Goal: Task Accomplishment & Management: Use online tool/utility

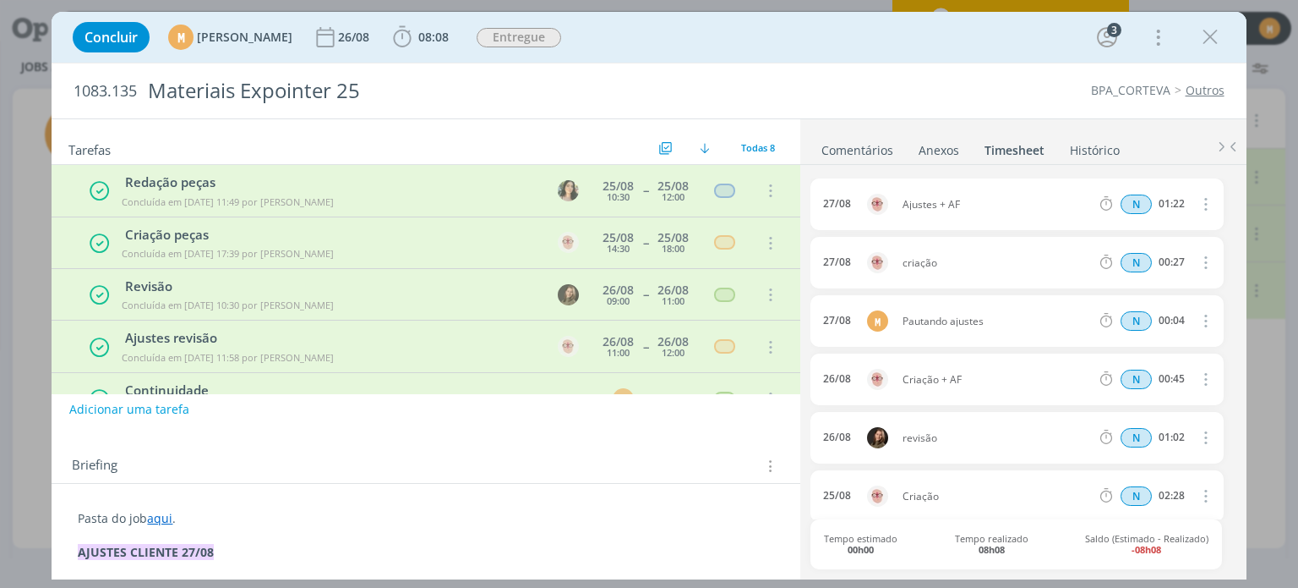
click at [161, 518] on link "aqui" at bounding box center [159, 518] width 25 height 16
click at [164, 517] on link "aqui" at bounding box center [160, 519] width 25 height 16
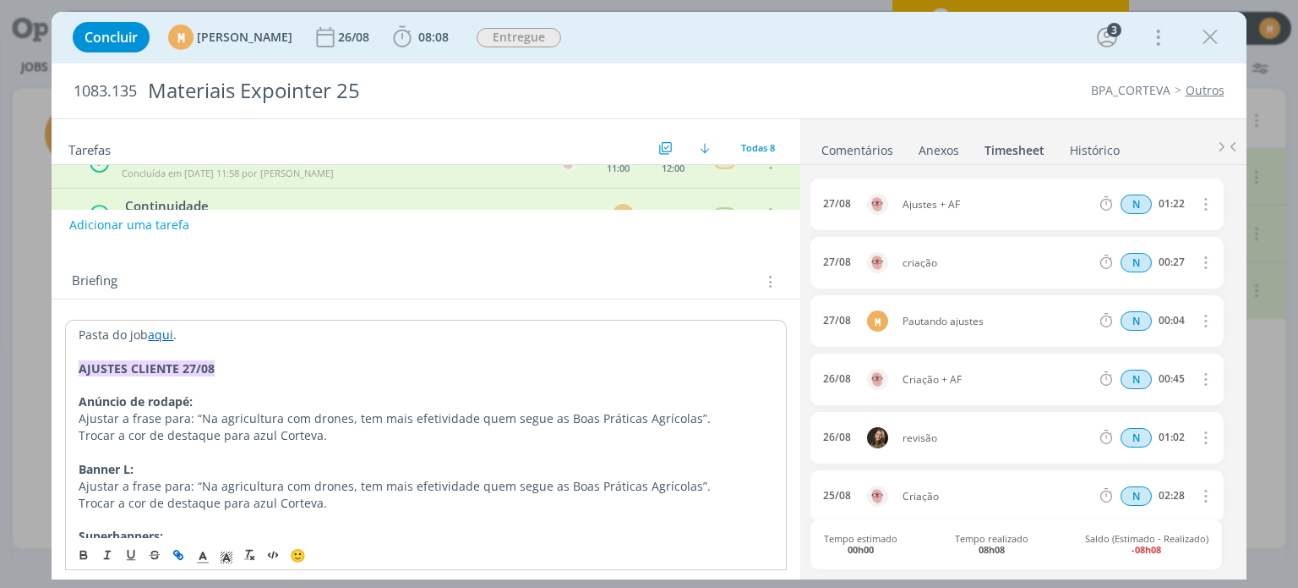
scroll to position [254, 0]
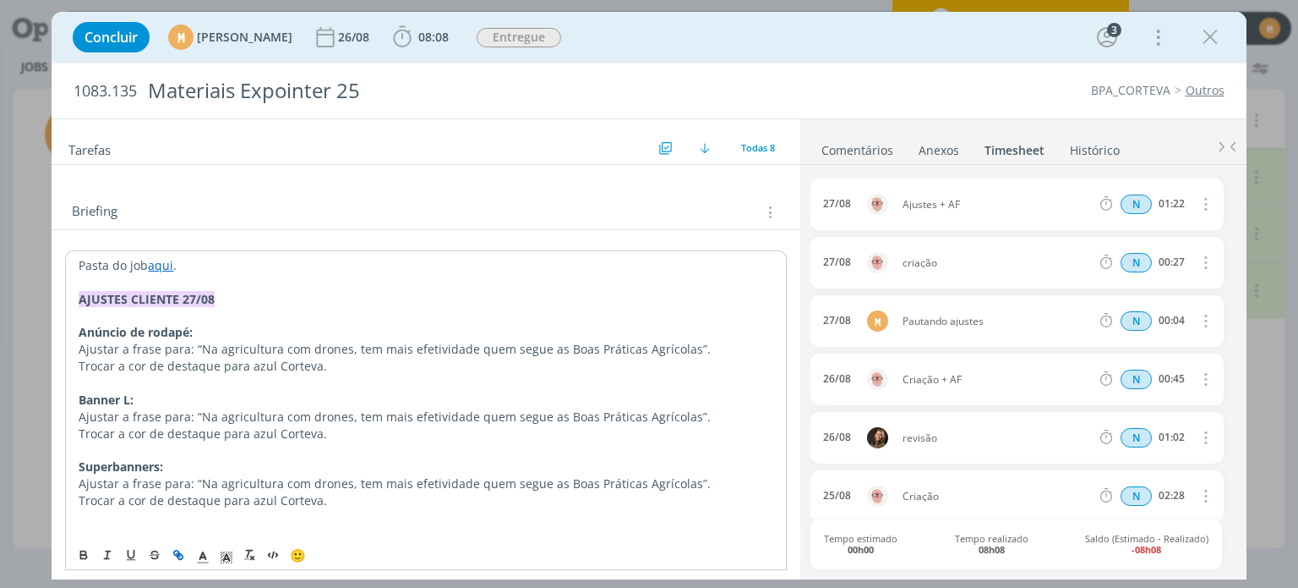
click at [163, 261] on link "aqui" at bounding box center [160, 265] width 25 height 16
click at [163, 263] on link "aqui" at bounding box center [160, 265] width 25 height 16
click at [159, 261] on link "aqui" at bounding box center [160, 265] width 25 height 16
click at [190, 287] on link "[URL][DOMAIN_NAME]" at bounding box center [188, 298] width 128 height 22
click at [524, 312] on p "dialog" at bounding box center [426, 316] width 694 height 17
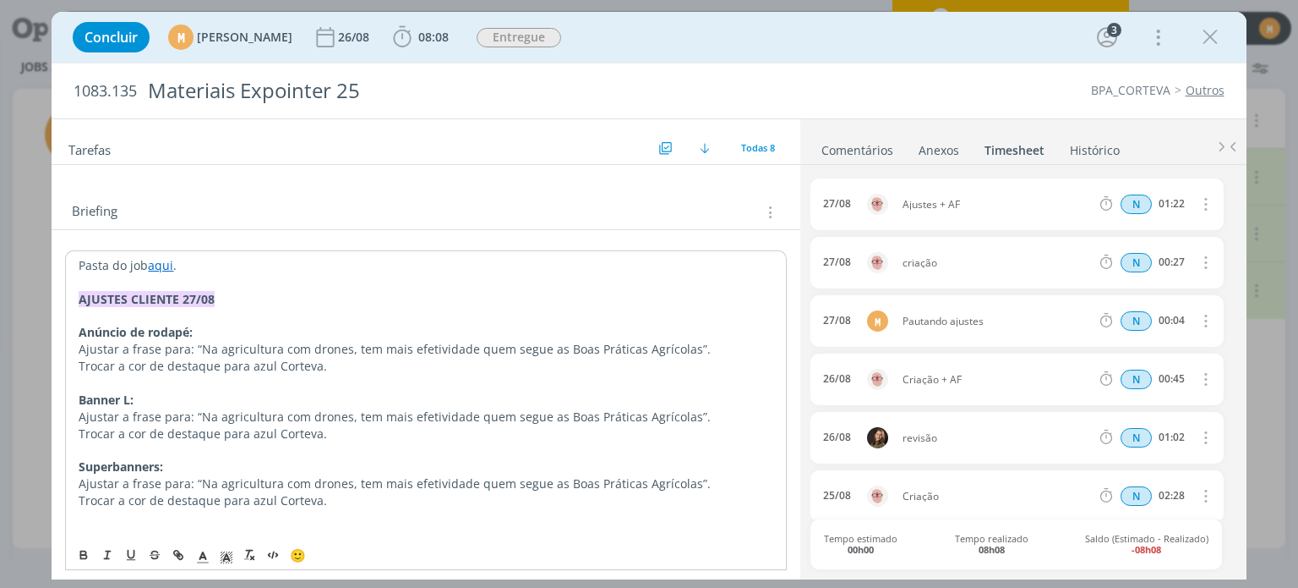
click at [470, 287] on p "dialog" at bounding box center [426, 282] width 694 height 17
click at [419, 257] on p "Pasta do job aqui ." at bounding box center [426, 265] width 694 height 17
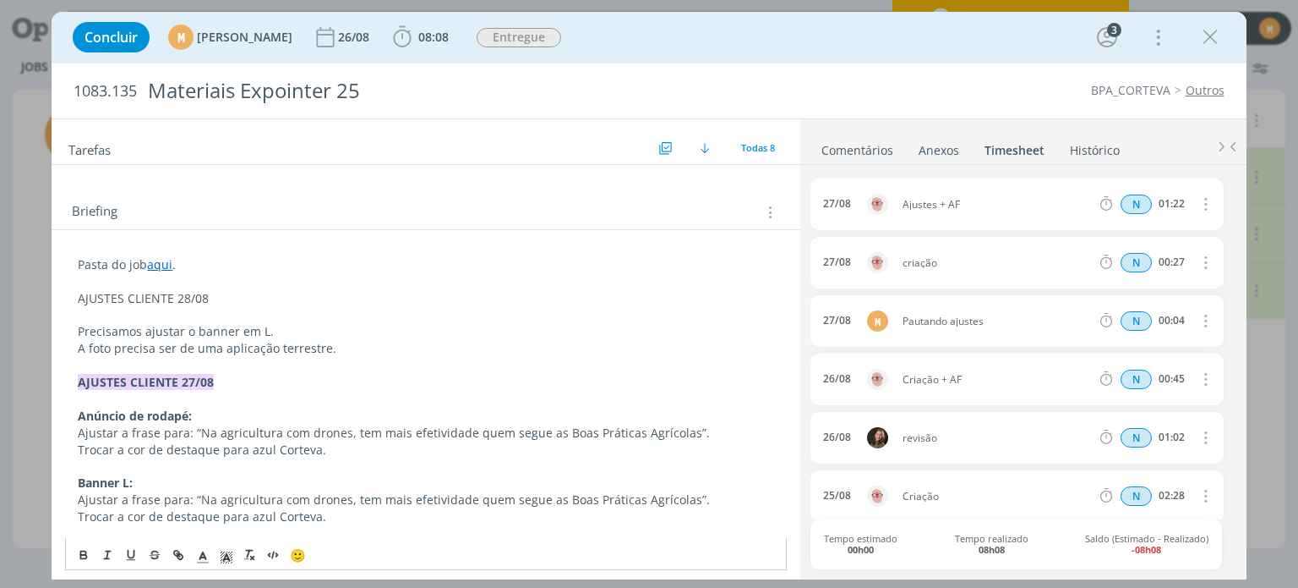
click at [354, 348] on p "A foto precisa ser de uma aplicação terrestre." at bounding box center [426, 348] width 696 height 17
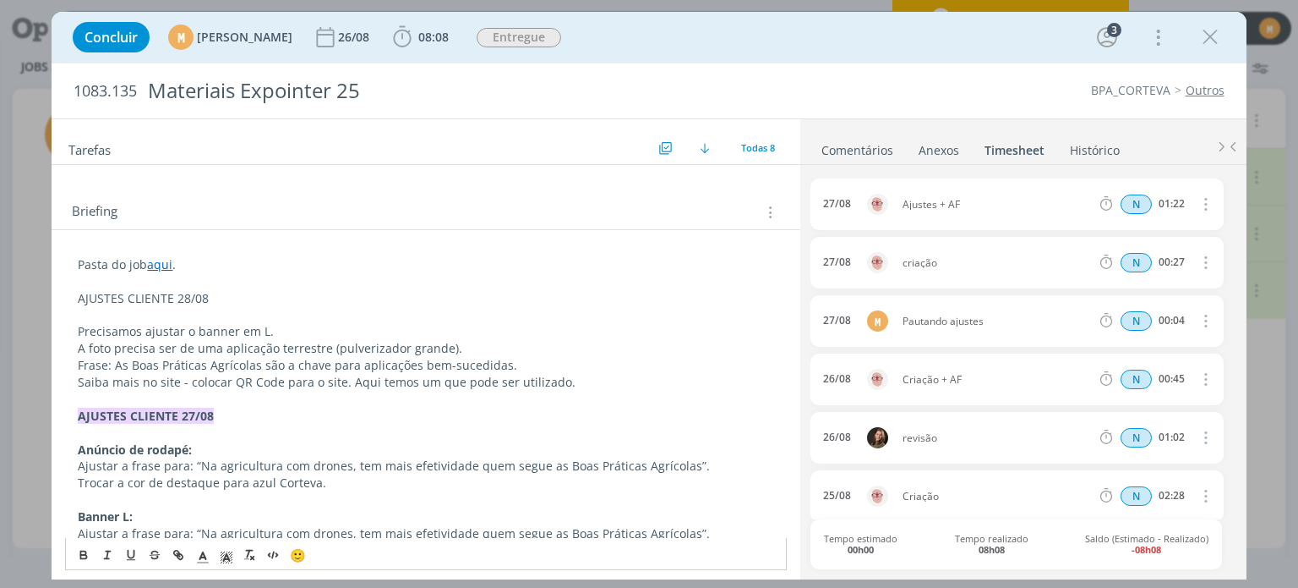
click at [349, 385] on p "Saiba mais no site - colocar QR Code para o site. Aqui temos um que pode ser ut…" at bounding box center [426, 382] width 696 height 17
click at [349, 378] on p "Saiba mais no site - colocar QR Code para o site. Aqui temos um que pode ser ut…" at bounding box center [426, 382] width 696 height 17
click at [178, 552] on icon "dialog" at bounding box center [179, 555] width 14 height 14
paste input "https://sobeae.sharepoint.com/:b:/s/SOBEAE/EVhWdno9oMBIhIS9XfE4T6UBMYNQIhcorycg…"
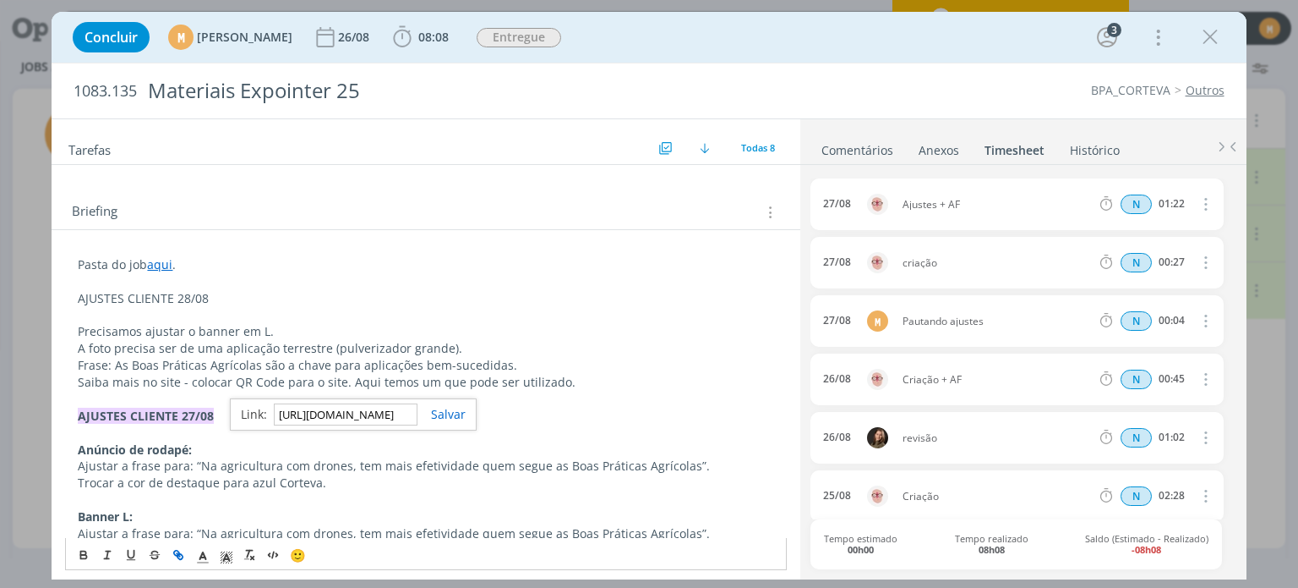
scroll to position [0, 443]
type input "https://sobeae.sharepoint.com/:b:/s/SOBEAE/EVhWdno9oMBIhIS9XfE4T6UBMYNQIhcorycg…"
click at [456, 414] on link "dialog" at bounding box center [442, 414] width 48 height 16
click at [451, 419] on p "AJUSTES CLIENTE 27/08" at bounding box center [426, 415] width 696 height 17
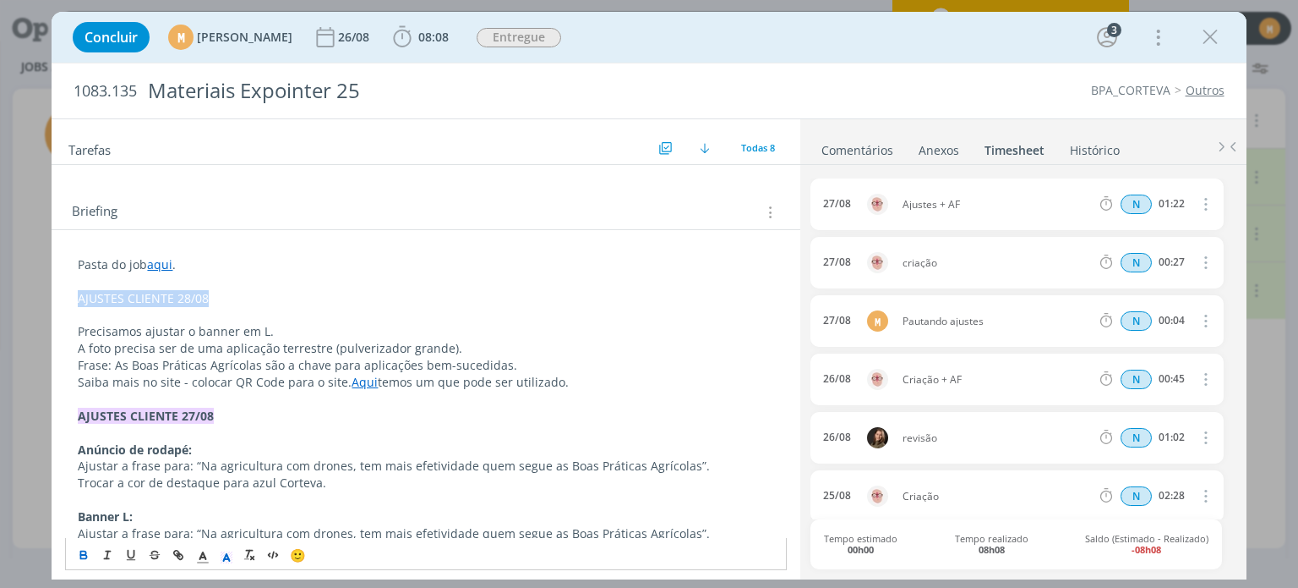
drag, startPoint x: 78, startPoint y: 298, endPoint x: 233, endPoint y: 298, distance: 155.5
click at [233, 298] on p "AJUSTES CLIENTE 28/08" at bounding box center [426, 298] width 696 height 17
click at [78, 550] on icon "dialog" at bounding box center [84, 555] width 14 height 14
click at [227, 559] on line "dialog" at bounding box center [227, 559] width 4 height 0
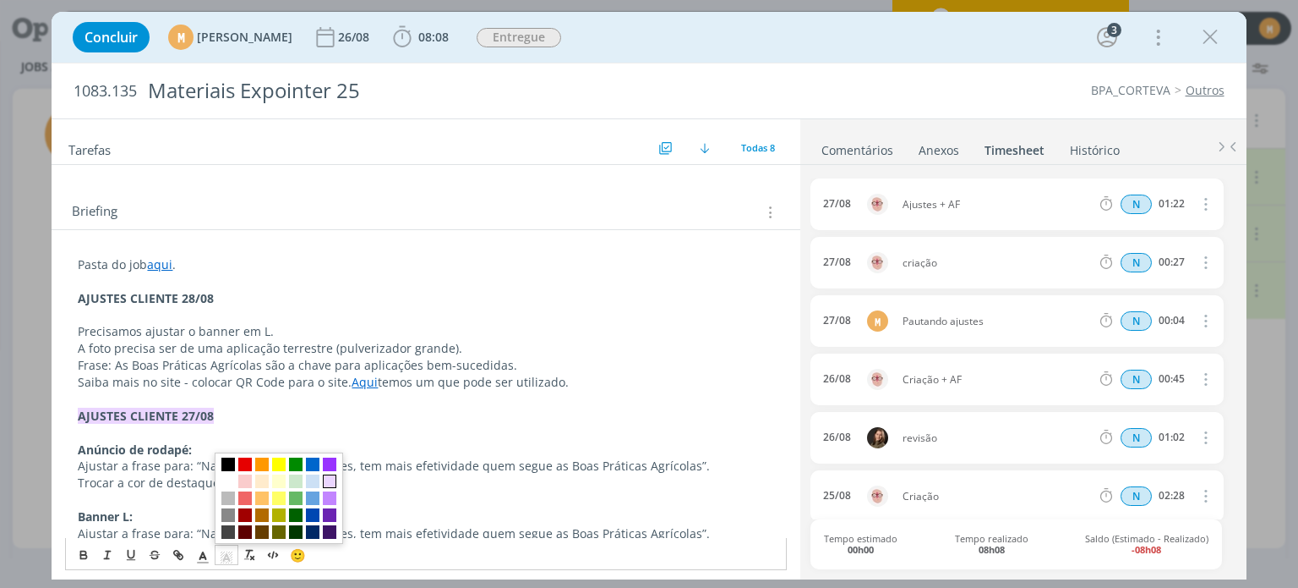
click at [328, 479] on span "dialog" at bounding box center [330, 481] width 14 height 14
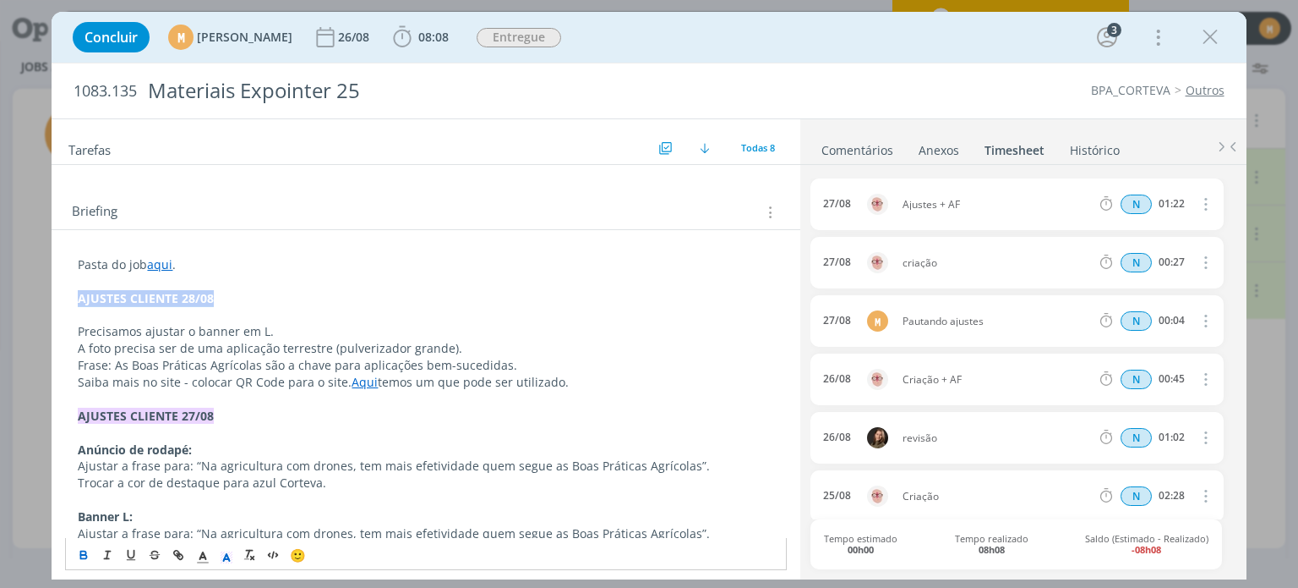
click at [294, 294] on p "AJUSTES CLIENTE 28/08" at bounding box center [426, 298] width 696 height 17
click at [603, 368] on p "Frase: As Boas Práticas Agrícolas são a chave para aplicações bem-sucedidas." at bounding box center [426, 365] width 696 height 17
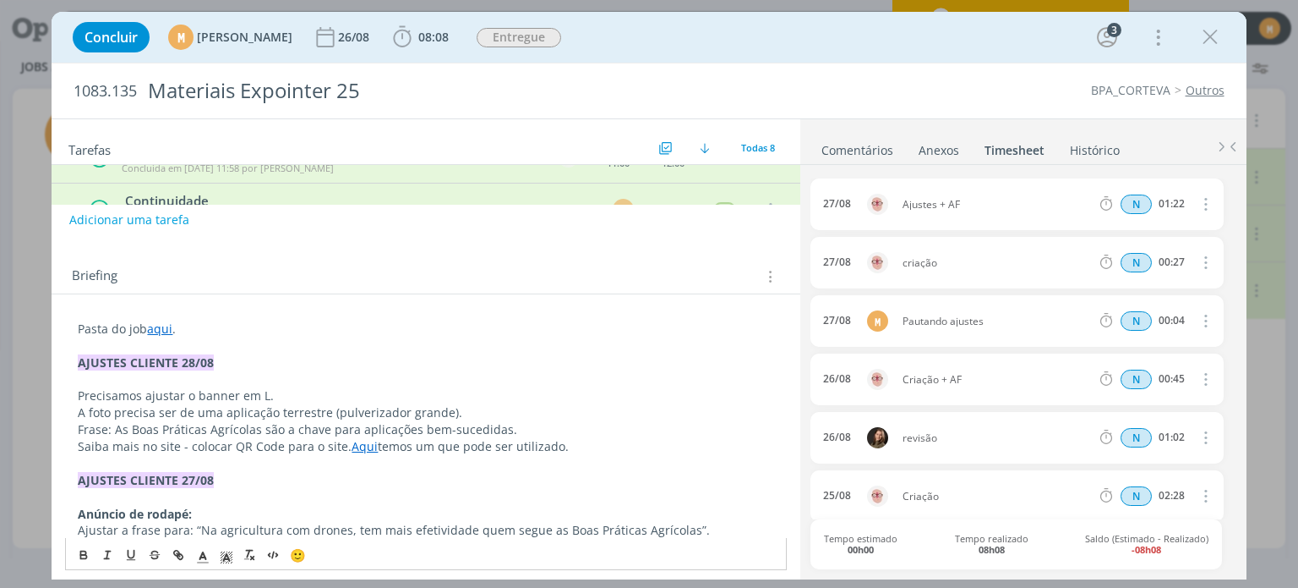
scroll to position [85, 0]
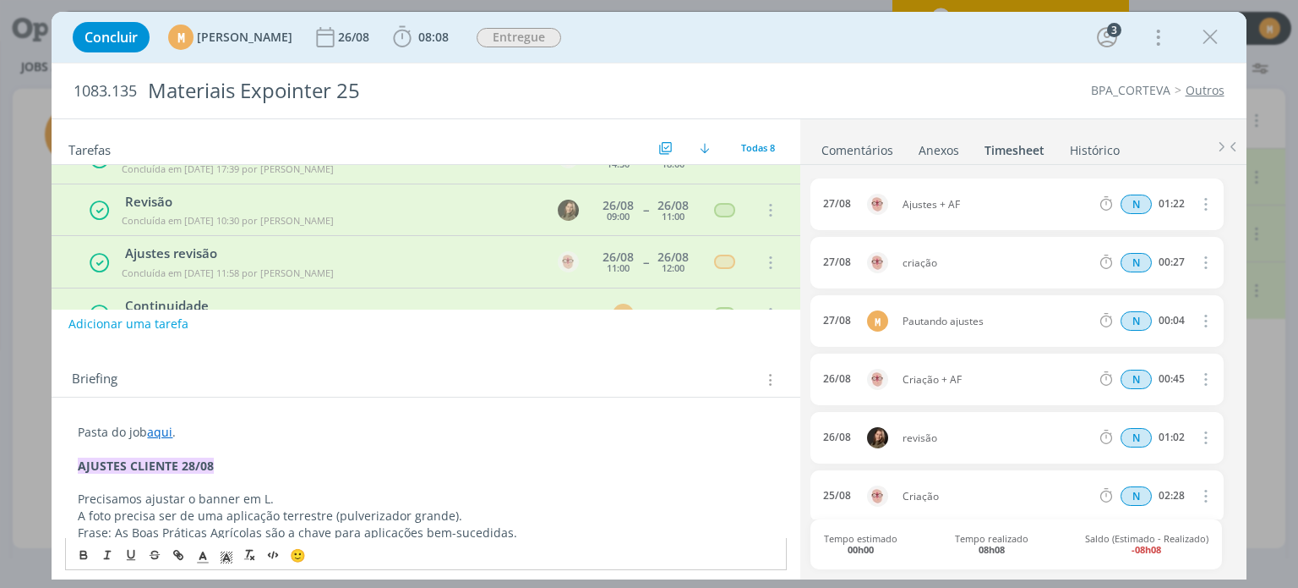
click at [120, 331] on button "Adicionar uma tarefa" at bounding box center [128, 323] width 120 height 29
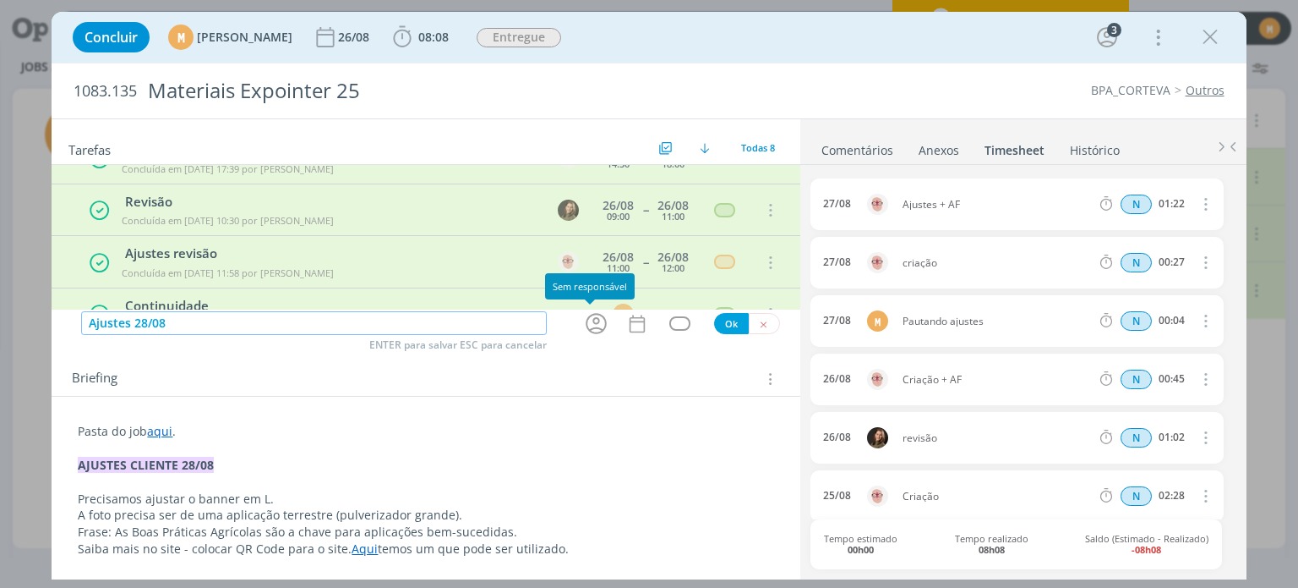
click at [583, 324] on icon "dialog" at bounding box center [596, 323] width 26 height 26
type input "Ajustes 28/08"
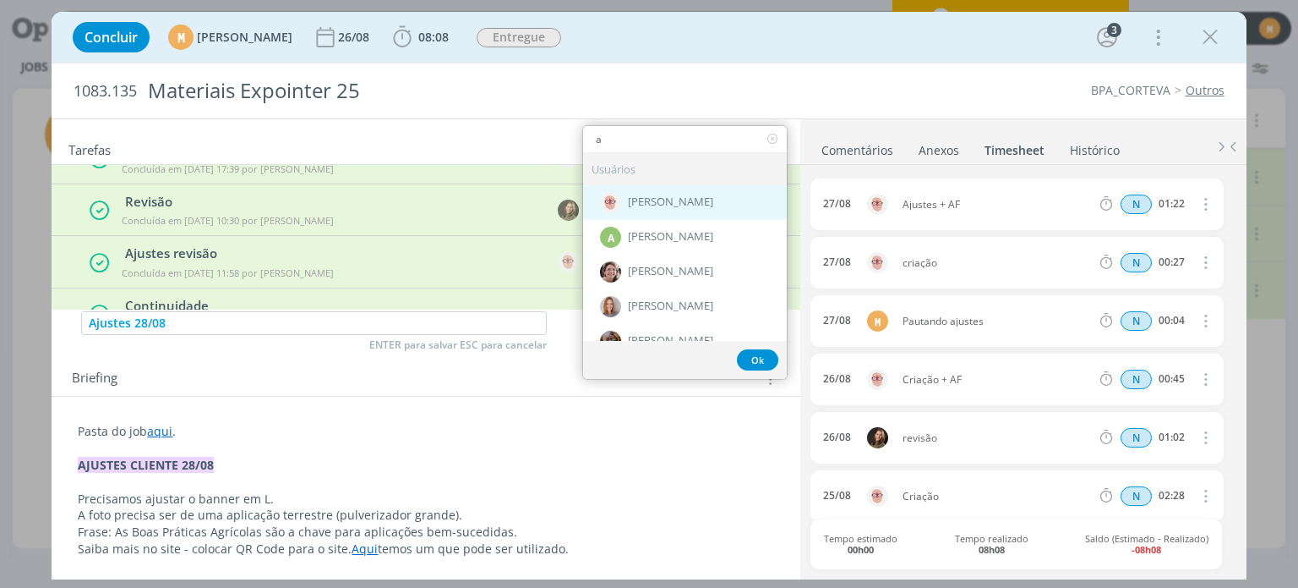
type input "a"
click at [628, 204] on span "[PERSON_NAME]" at bounding box center [670, 203] width 85 height 14
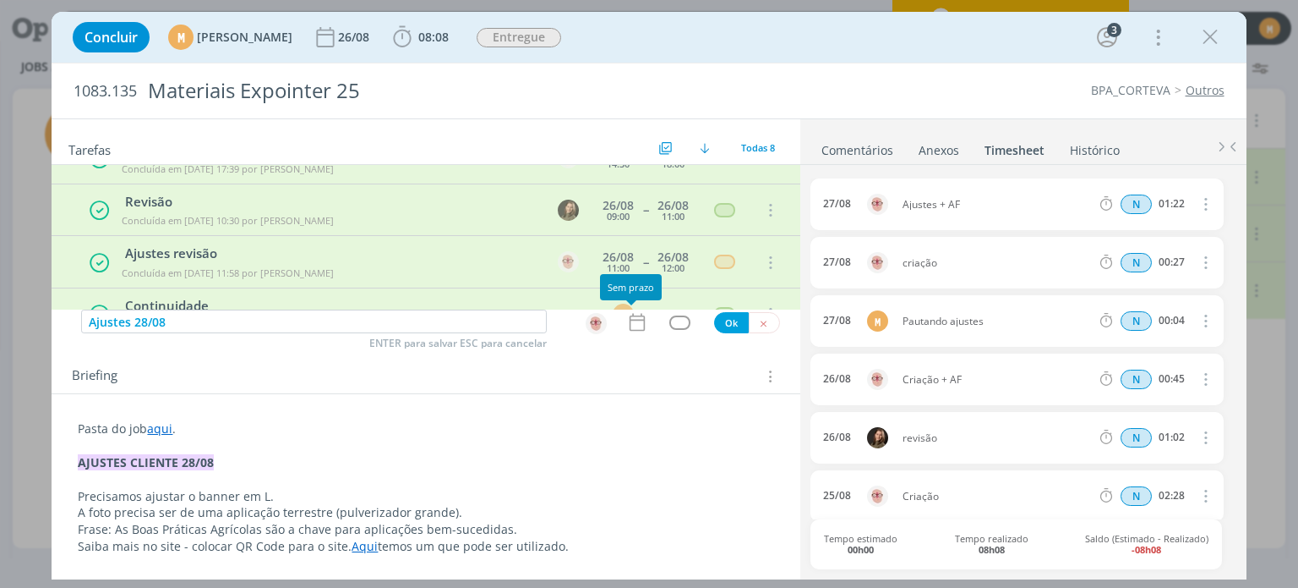
click at [637, 315] on icon "dialog" at bounding box center [636, 323] width 15 height 18
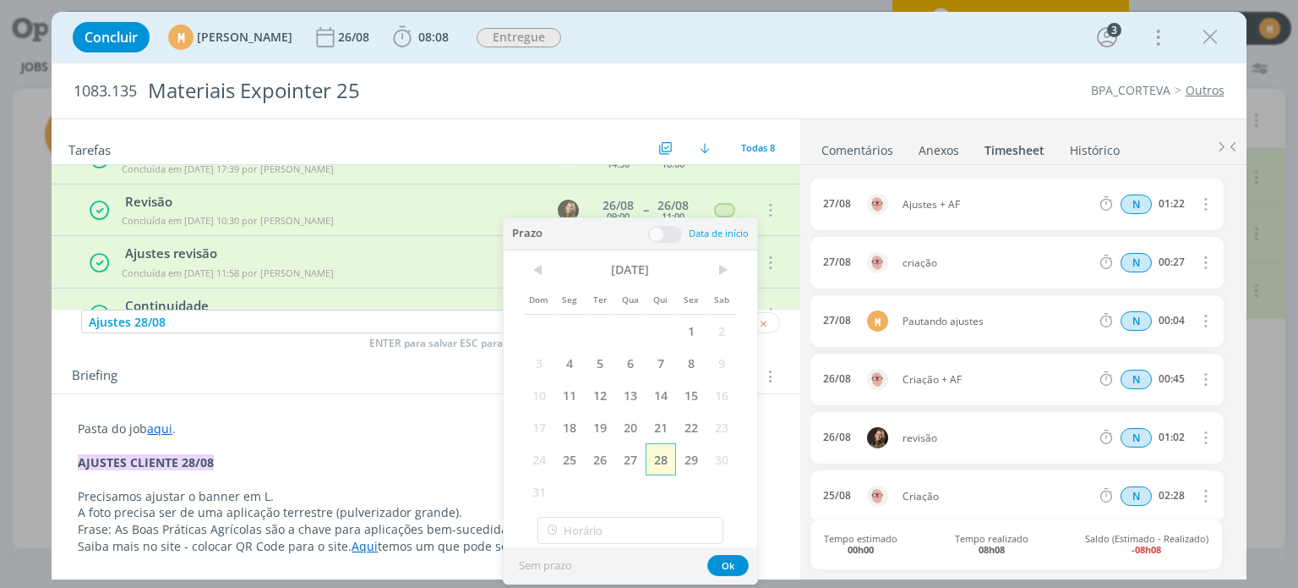
click at [668, 467] on span "28" at bounding box center [661, 459] width 30 height 32
click at [653, 229] on span at bounding box center [665, 234] width 34 height 17
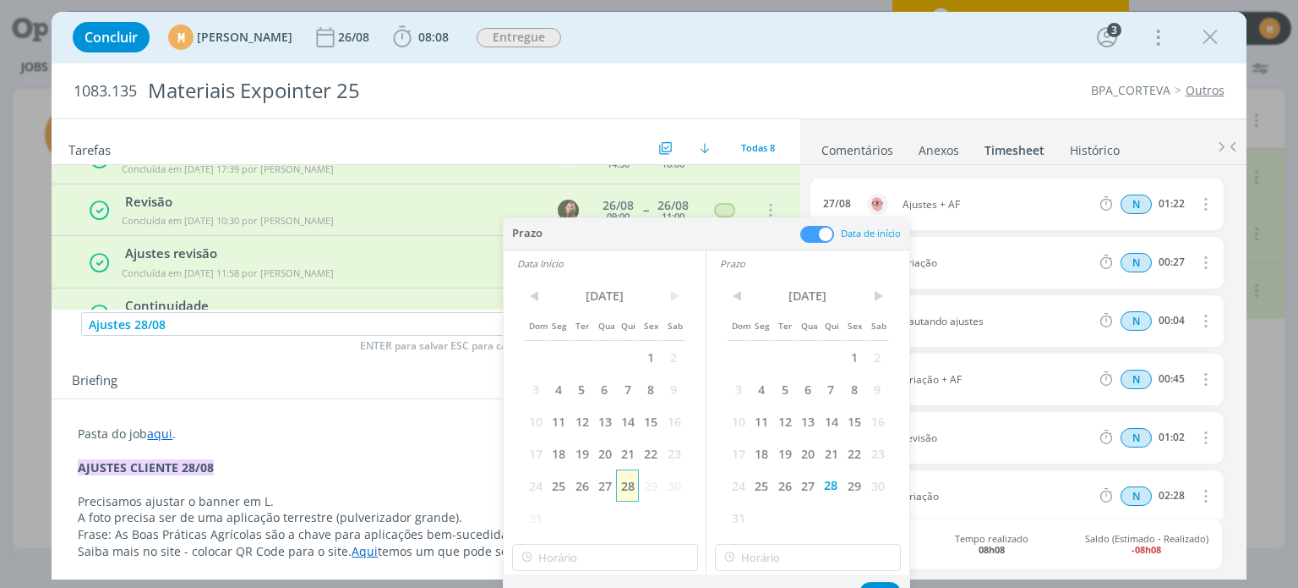
click at [633, 484] on span "28" at bounding box center [627, 485] width 23 height 32
click at [883, 584] on button "Ok" at bounding box center [880, 592] width 41 height 21
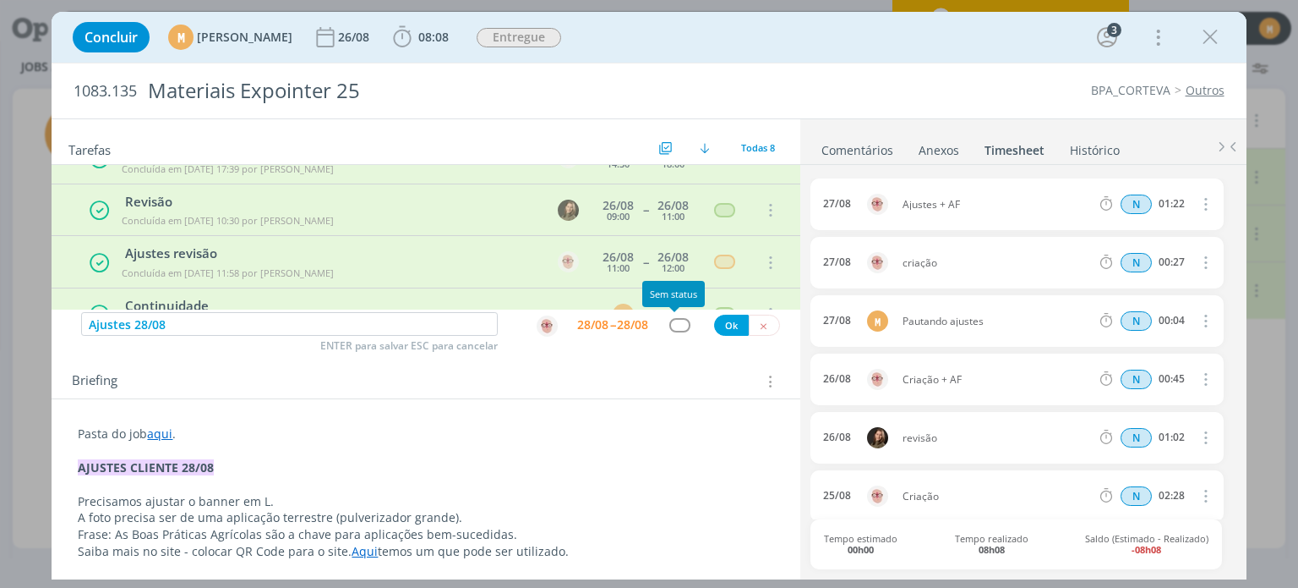
click at [674, 330] on div "Ajustes 28/08 ENTER para salvar ESC para cancelar 28/08 -- 28/08 Ok" at bounding box center [426, 324] width 748 height 30
click at [674, 330] on div "dialog" at bounding box center [680, 325] width 21 height 14
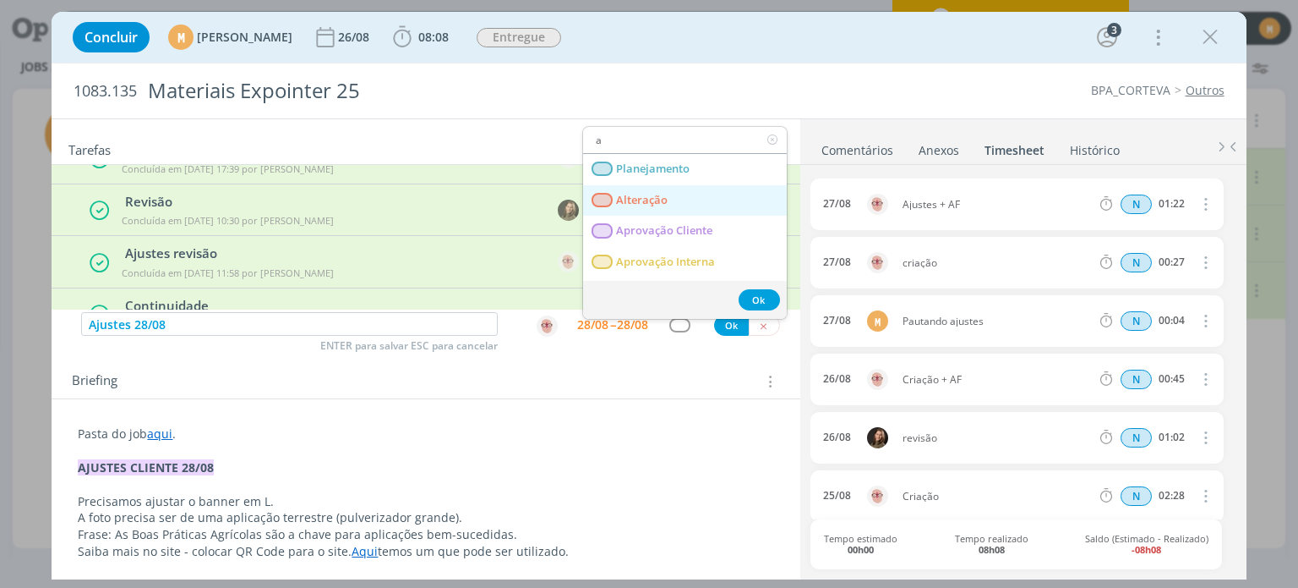
type input "a"
click at [641, 201] on span "Alteração" at bounding box center [643, 201] width 52 height 14
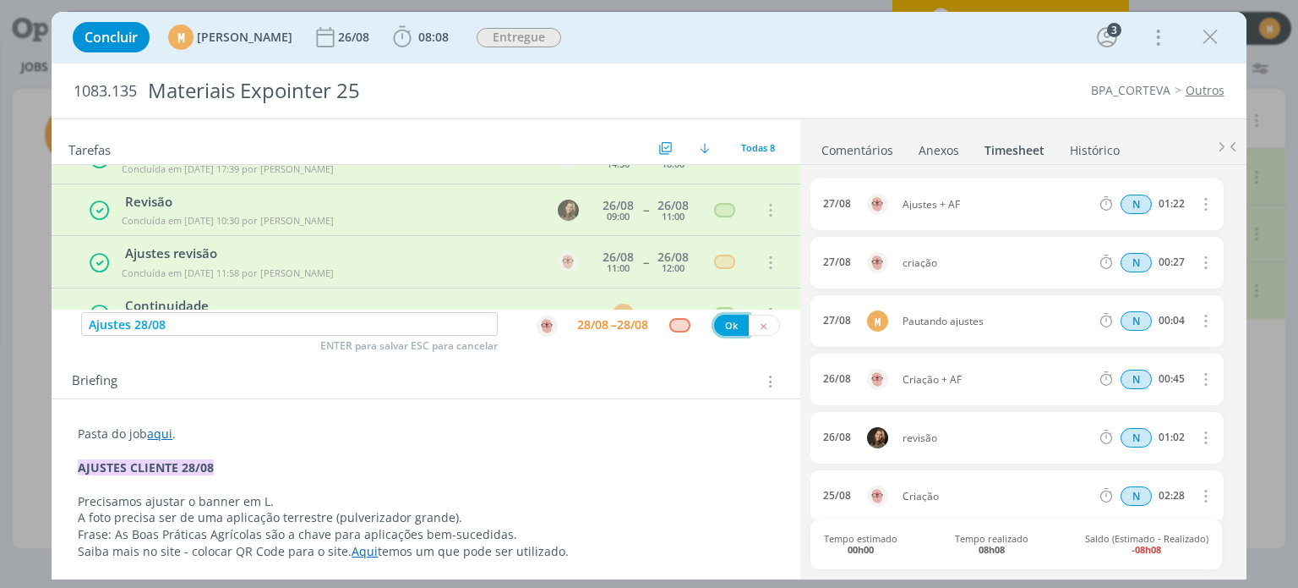
click at [714, 315] on button "Ok" at bounding box center [731, 324] width 35 height 21
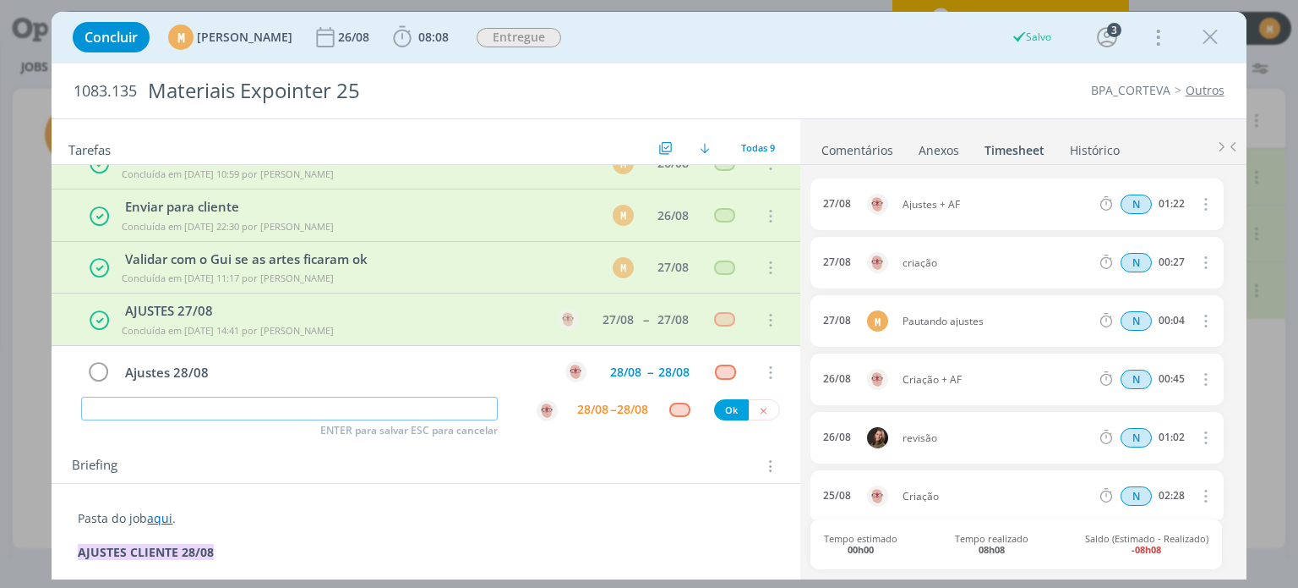
scroll to position [0, 0]
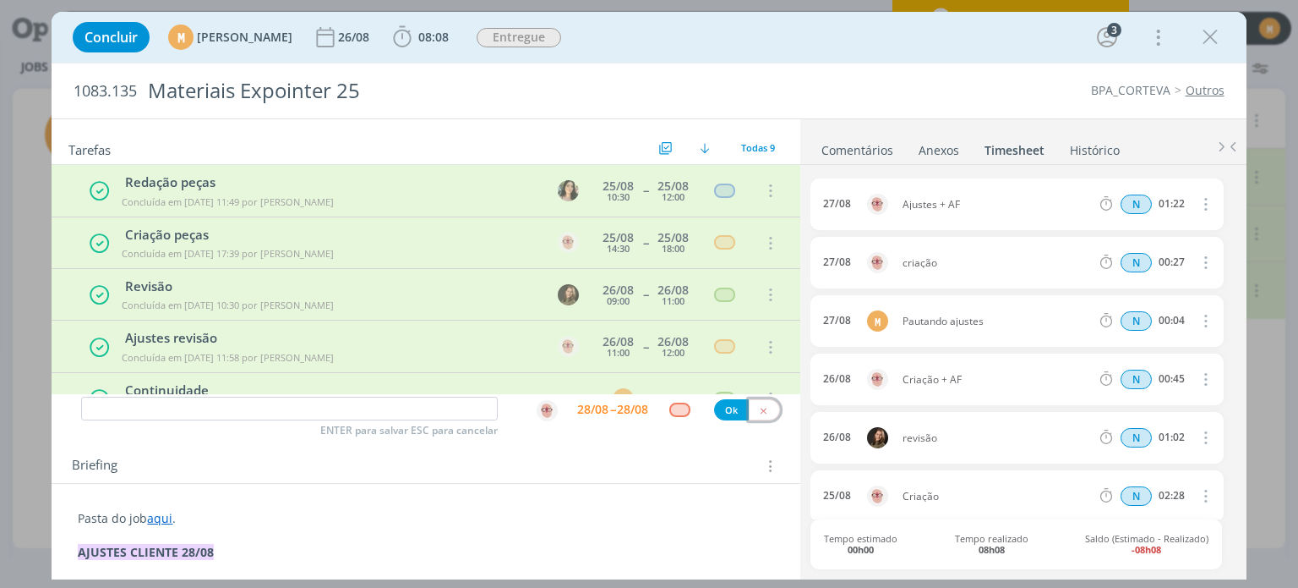
click at [758, 409] on icon "dialog" at bounding box center [763, 410] width 11 height 11
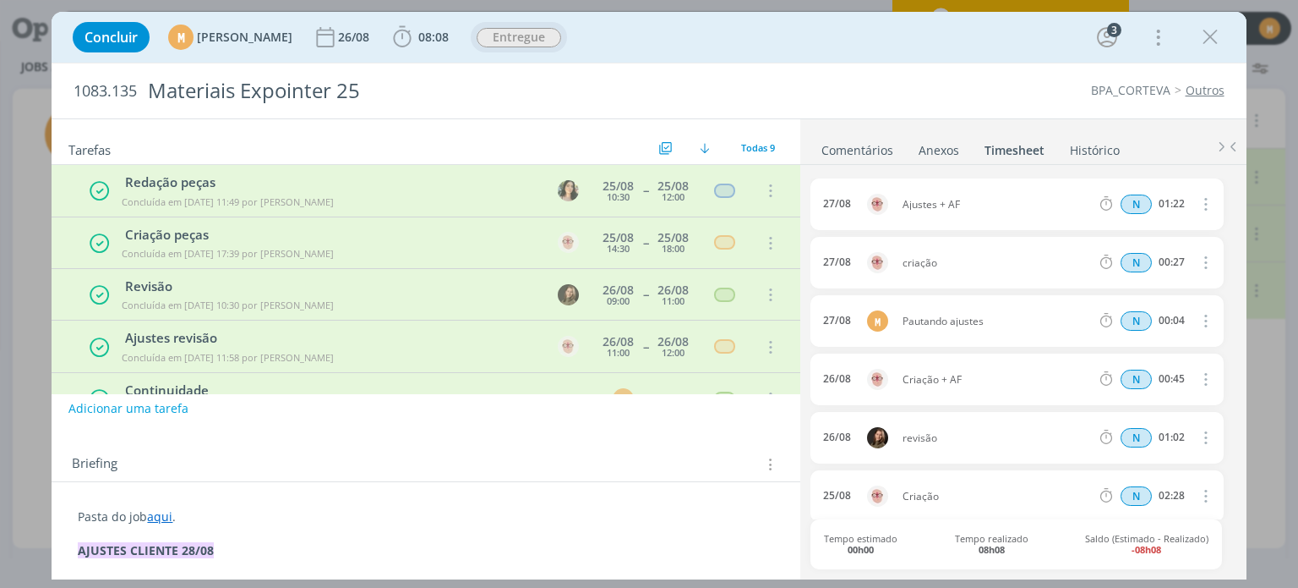
click at [561, 30] on span "Entregue" at bounding box center [519, 37] width 85 height 19
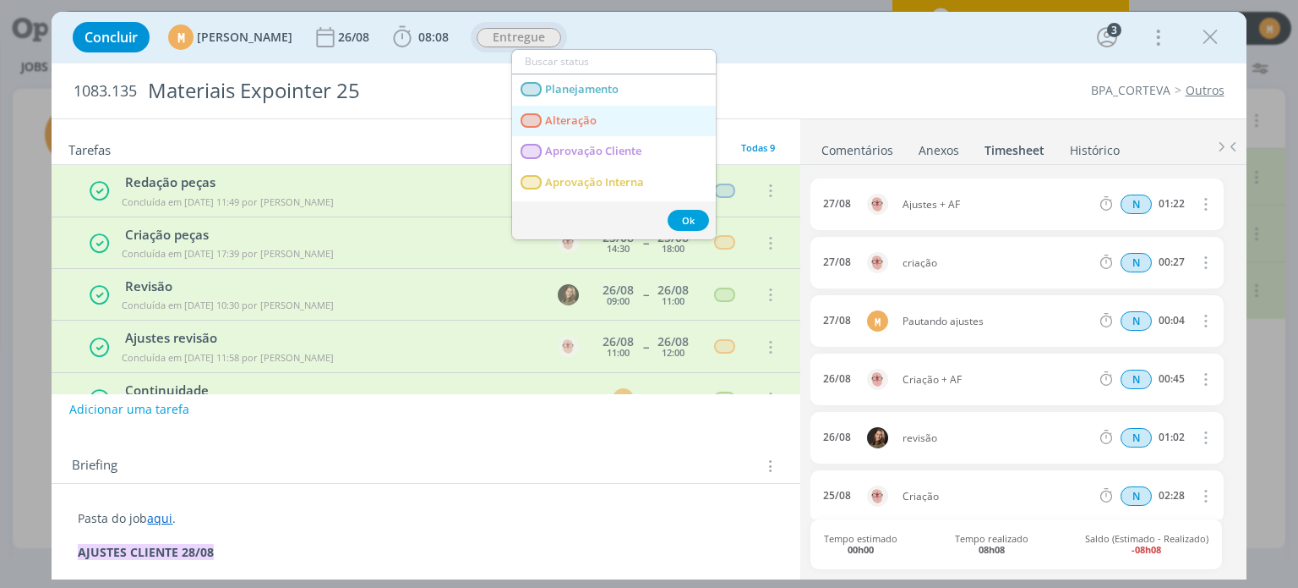
click at [589, 126] on span "Alteração" at bounding box center [572, 121] width 52 height 14
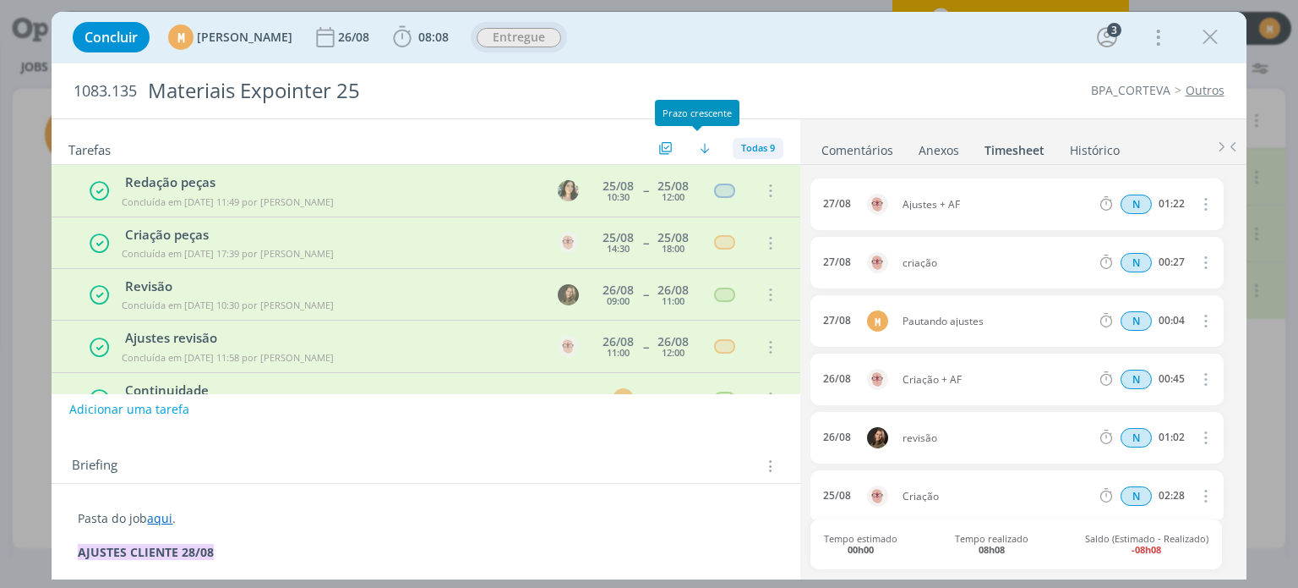
click at [741, 145] on span "Todas 9" at bounding box center [758, 147] width 34 height 13
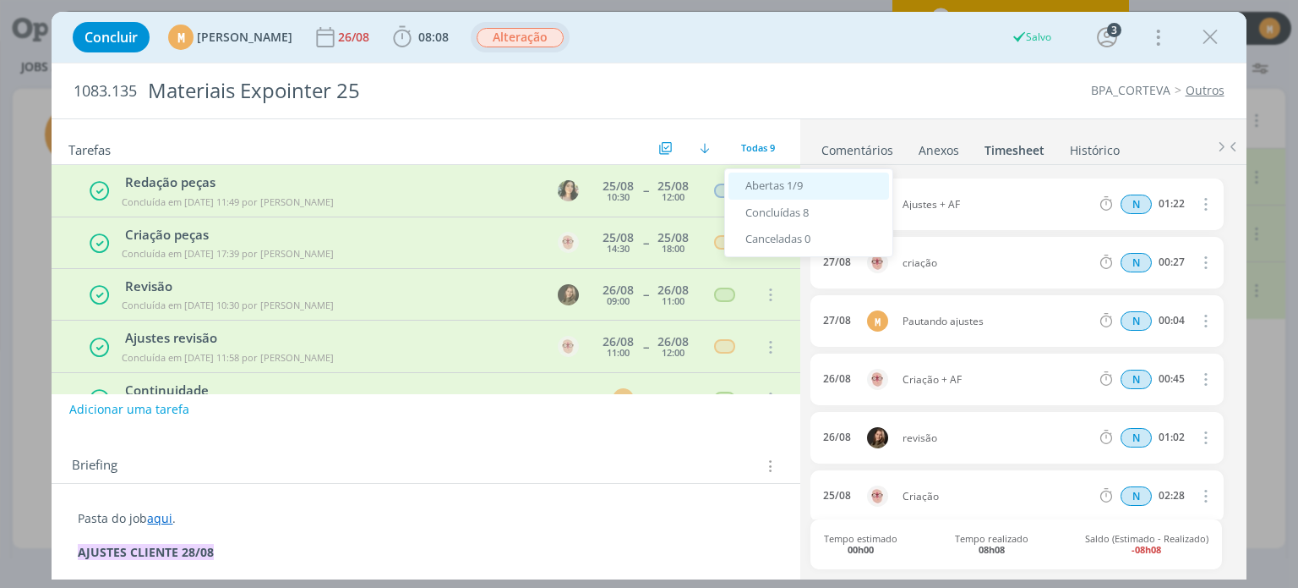
click at [760, 177] on div "Abertas 1/9" at bounding box center [809, 185] width 161 height 27
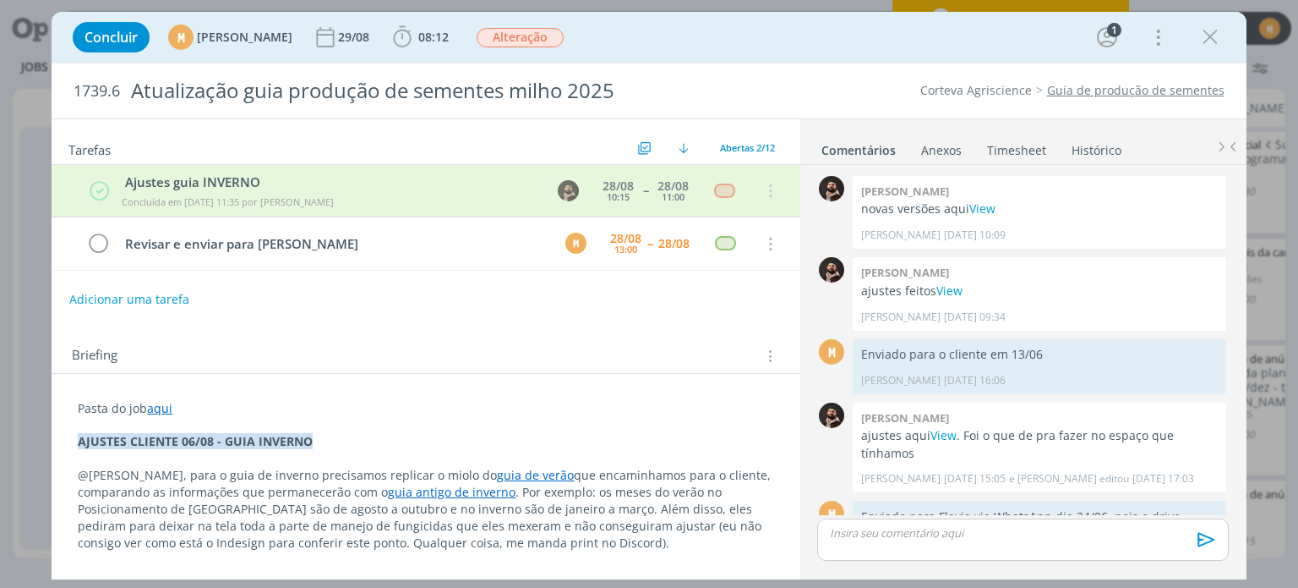
scroll to position [287, 0]
